Goal: Task Accomplishment & Management: Manage account settings

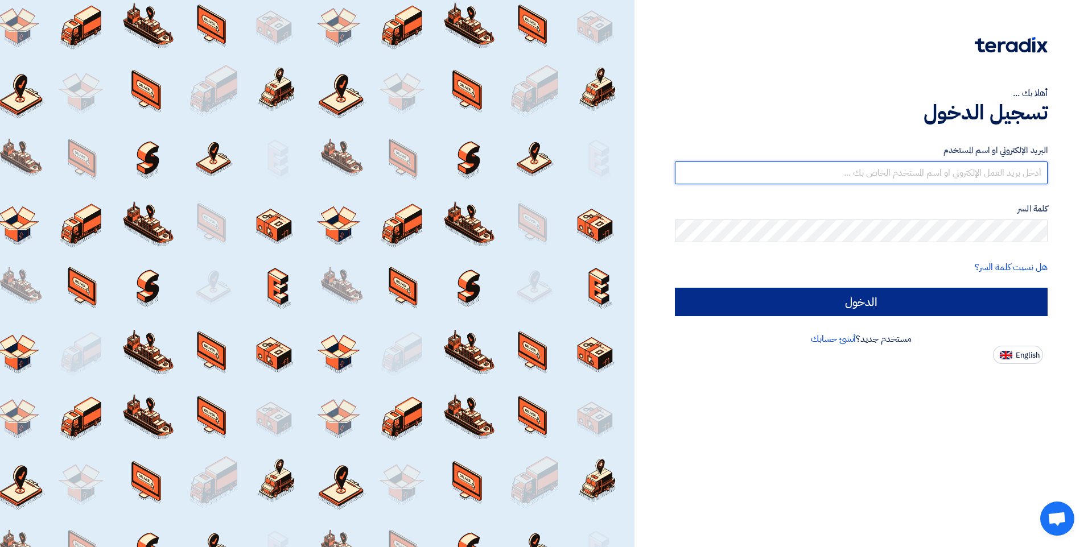
type input "[EMAIL_ADDRESS][DOMAIN_NAME]"
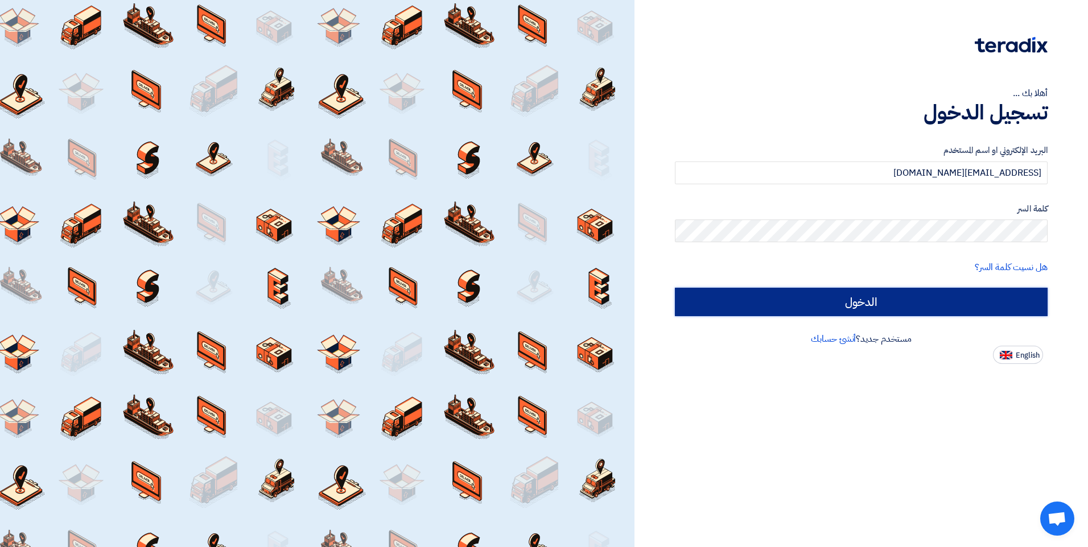
click at [938, 291] on input "الدخول" at bounding box center [861, 302] width 373 height 28
type input "Sign in"
